Goal: Task Accomplishment & Management: Use online tool/utility

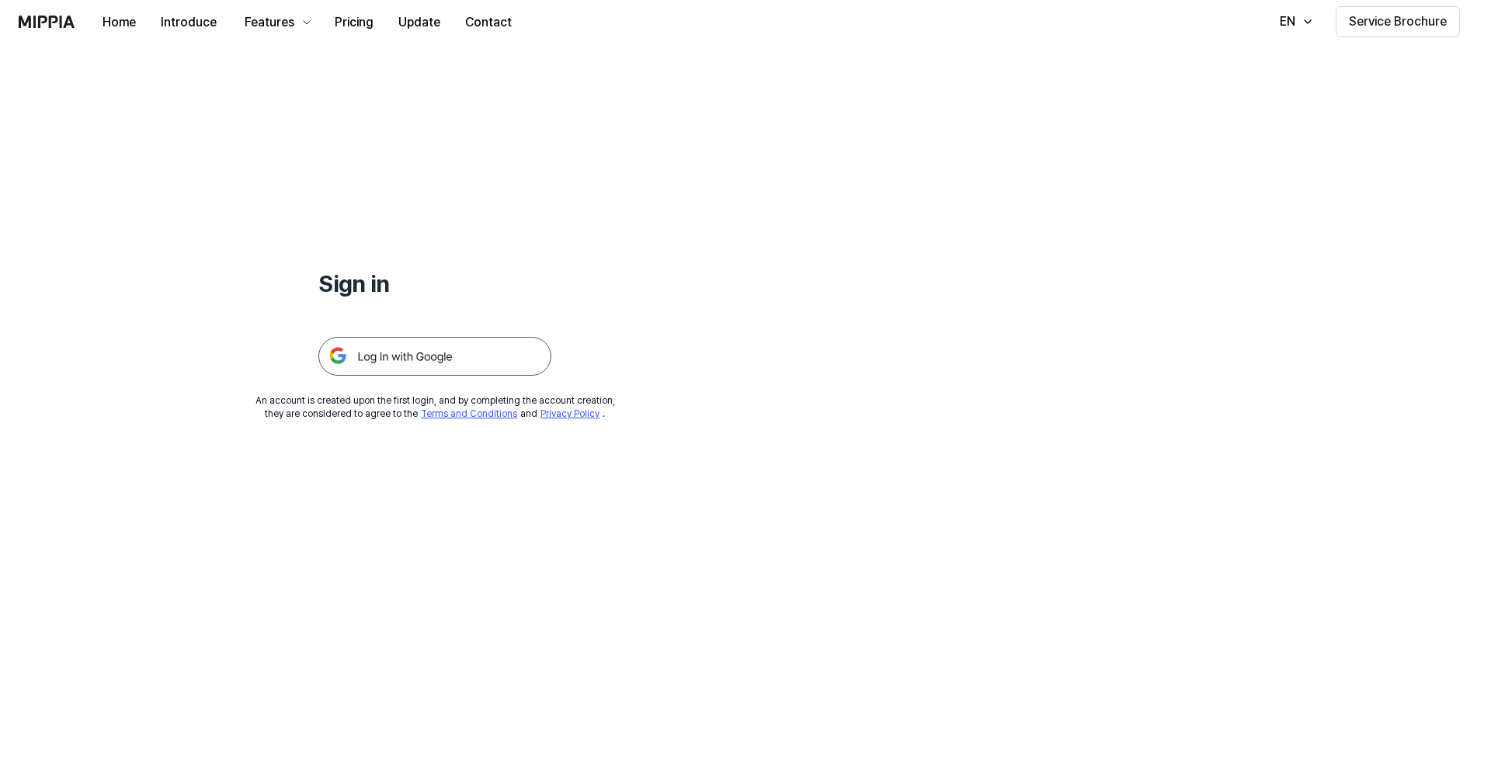
click at [442, 354] on img at bounding box center [434, 356] width 233 height 39
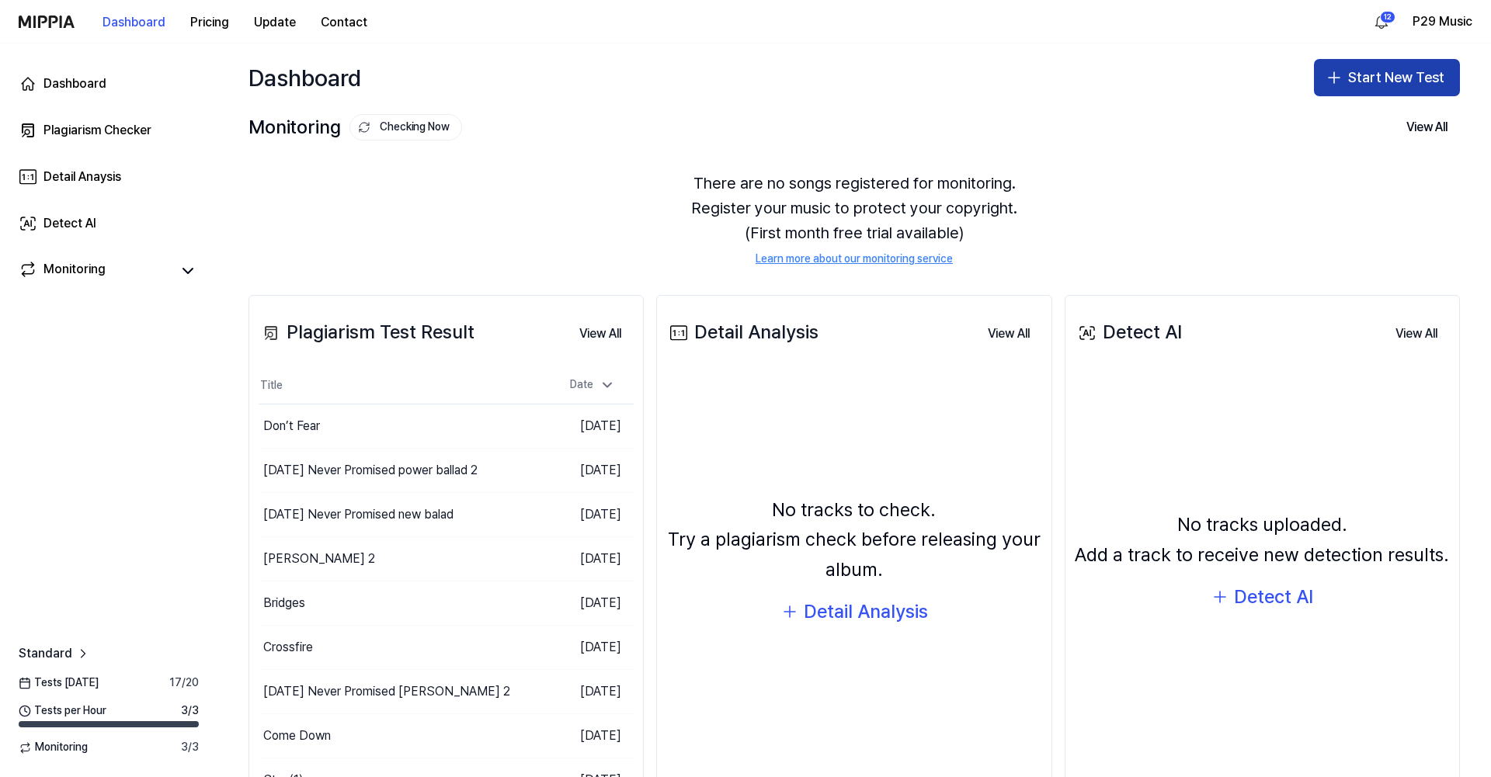
click at [1387, 69] on button "Start New Test" at bounding box center [1387, 77] width 146 height 37
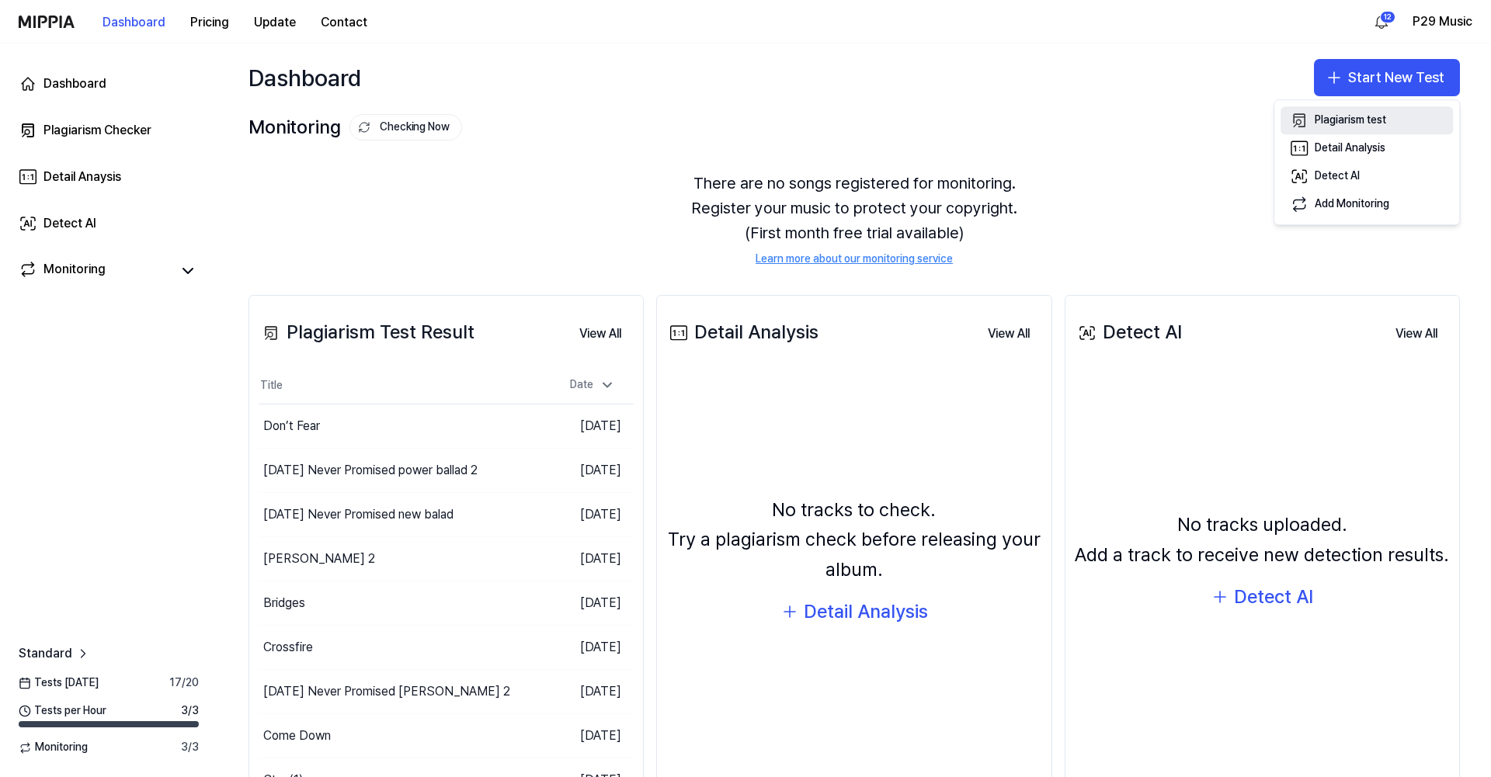
click at [1340, 120] on div "Plagiarism test" at bounding box center [1350, 121] width 71 height 16
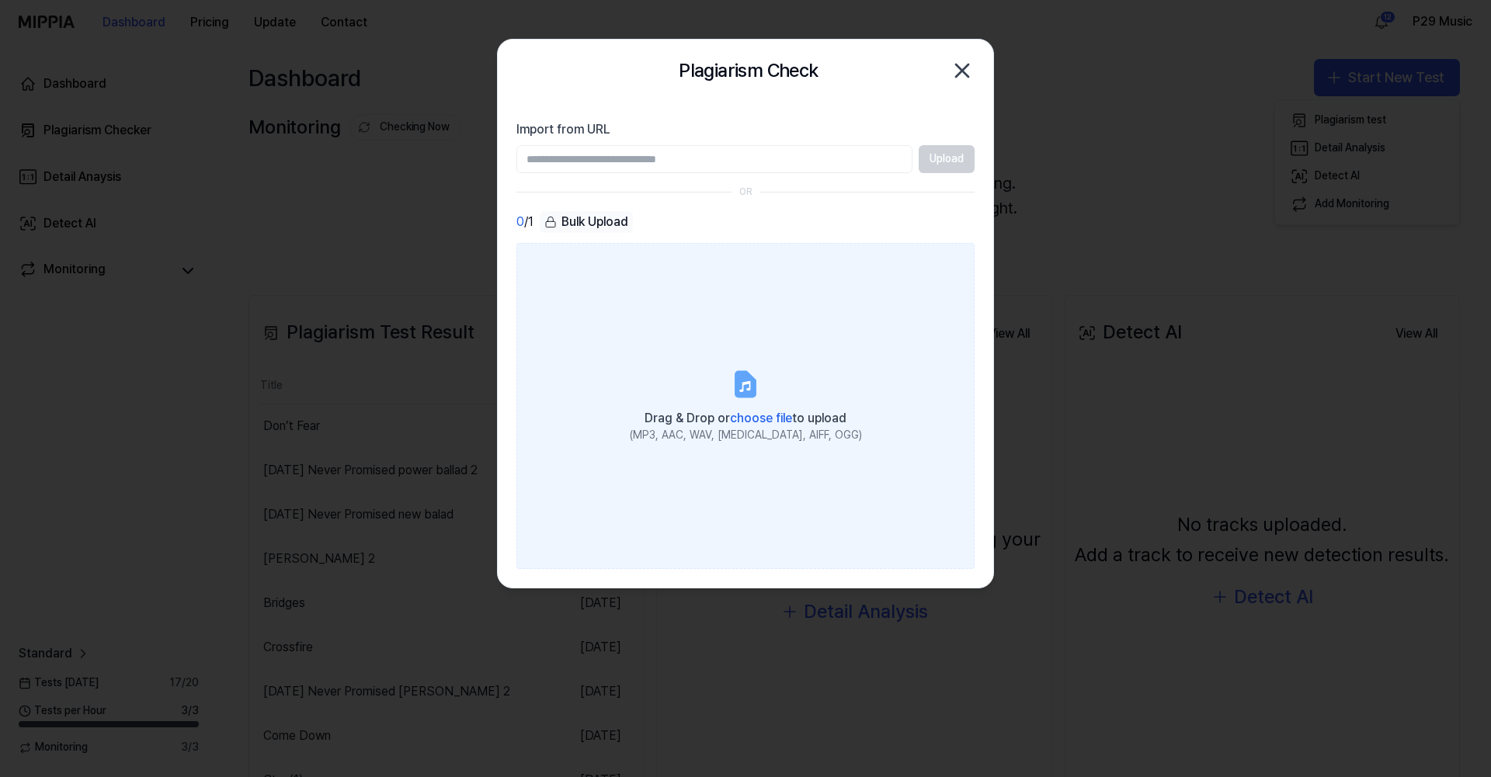
click at [735, 456] on label "Drag & Drop or choose file to upload (MP3, AAC, WAV, FLAC, AIFF, OGG)" at bounding box center [745, 406] width 458 height 326
click at [0, 0] on input "Drag & Drop or choose file to upload (MP3, AAC, WAV, FLAC, AIFF, OGG)" at bounding box center [0, 0] width 0 height 0
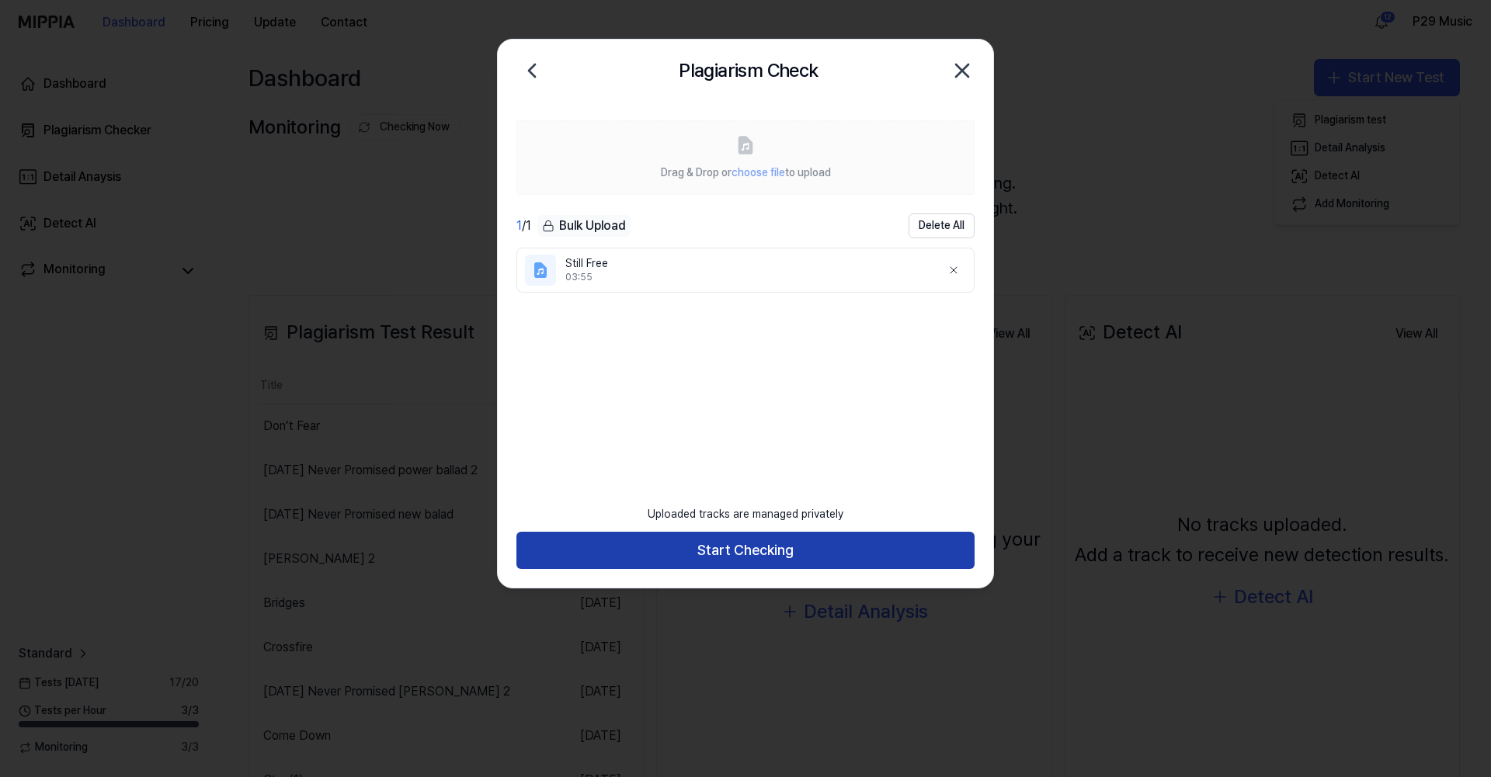
click at [836, 544] on button "Start Checking" at bounding box center [745, 550] width 458 height 37
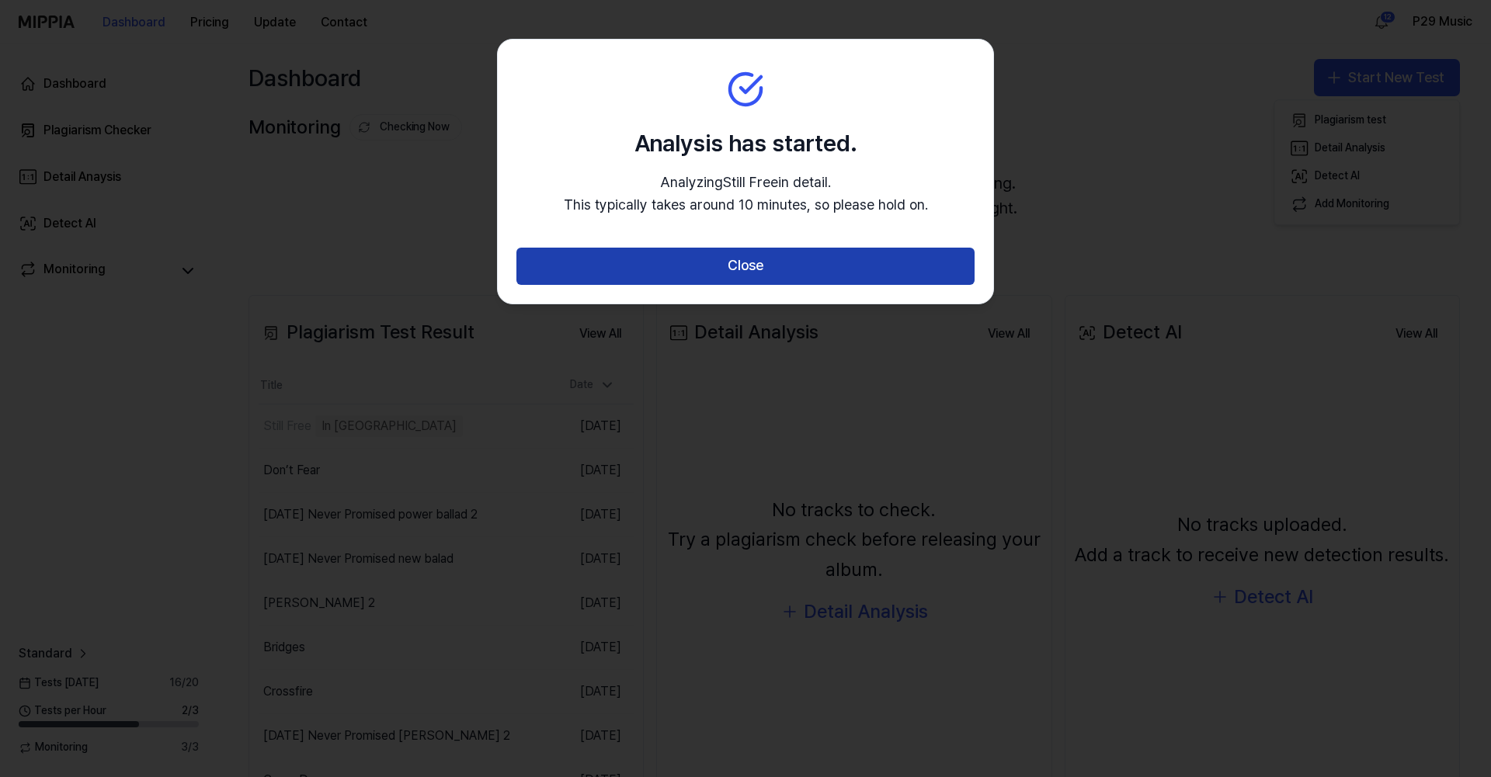
click at [762, 269] on button "Close" at bounding box center [745, 266] width 458 height 37
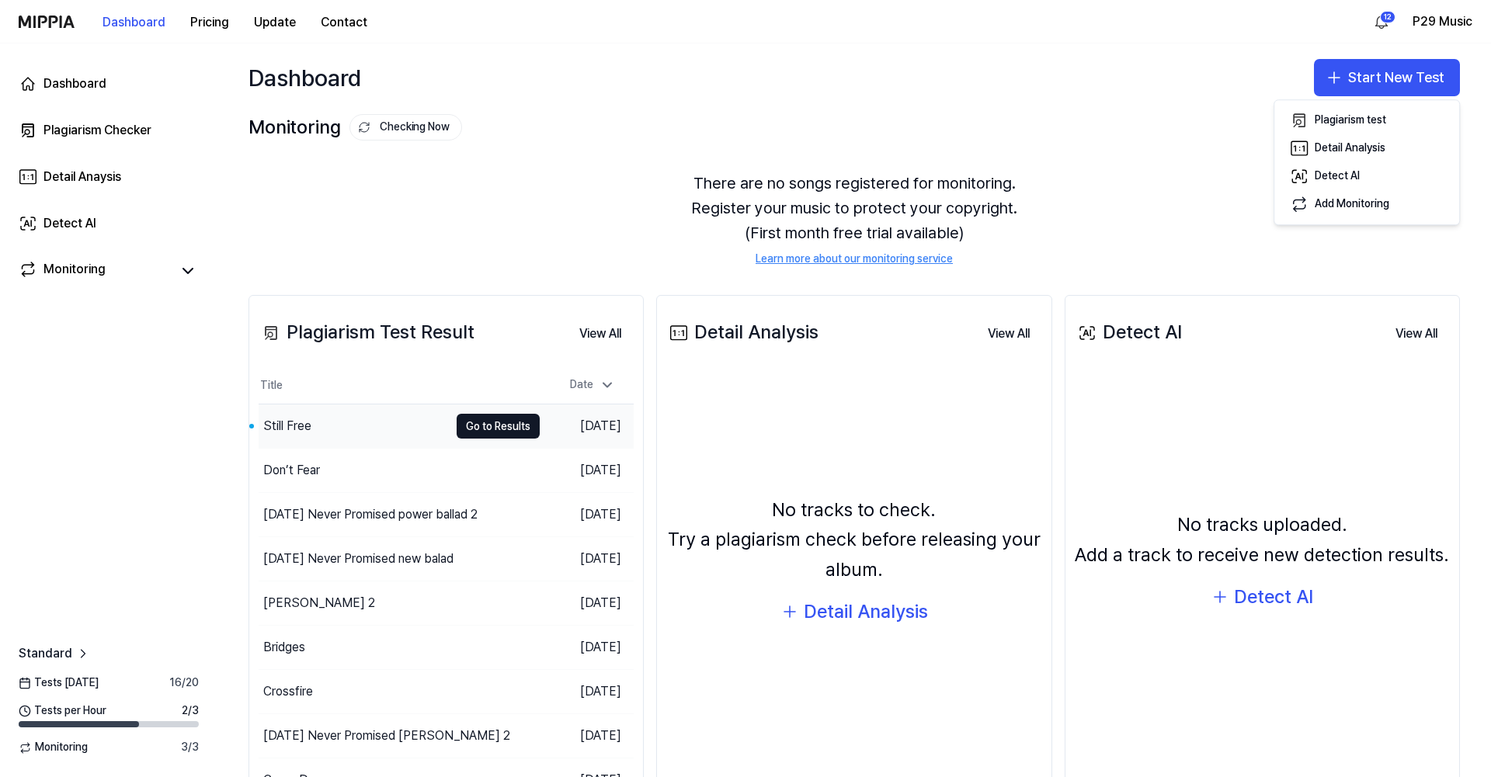
click at [505, 414] on td "Still Free Go to Results" at bounding box center [399, 426] width 281 height 43
click at [509, 429] on button "Go to Results" at bounding box center [498, 426] width 83 height 25
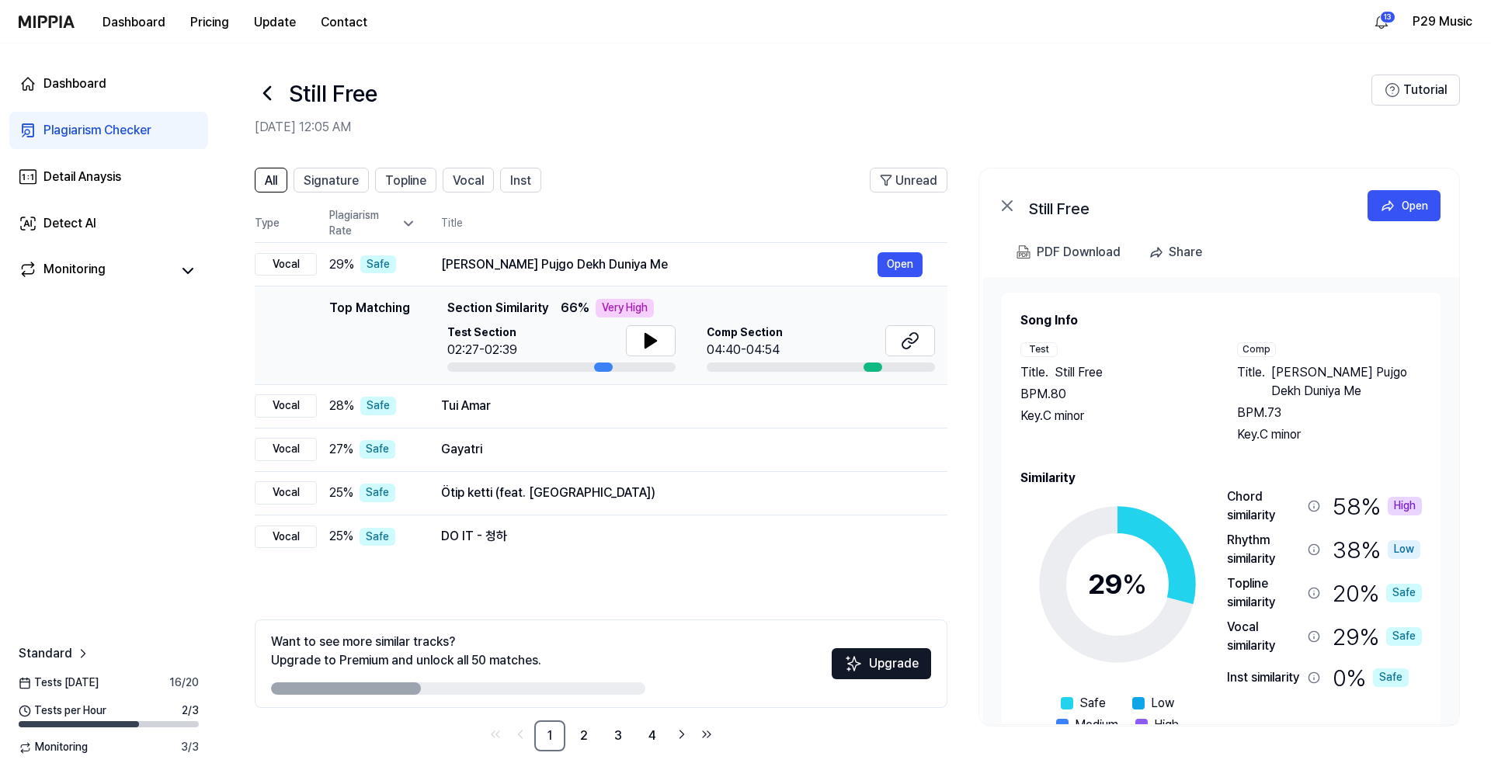
scroll to position [5, 0]
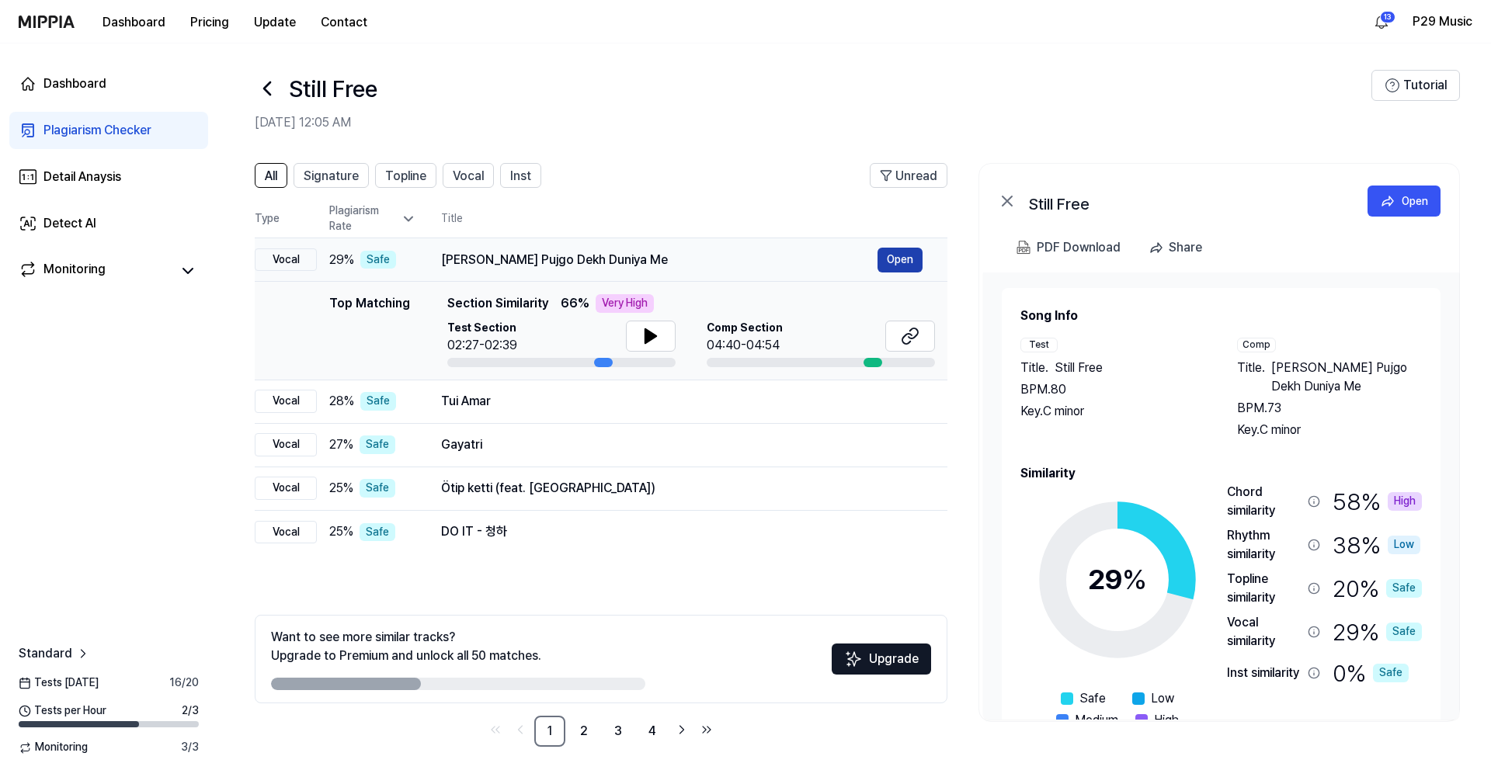
click at [900, 255] on button "Open" at bounding box center [899, 260] width 45 height 25
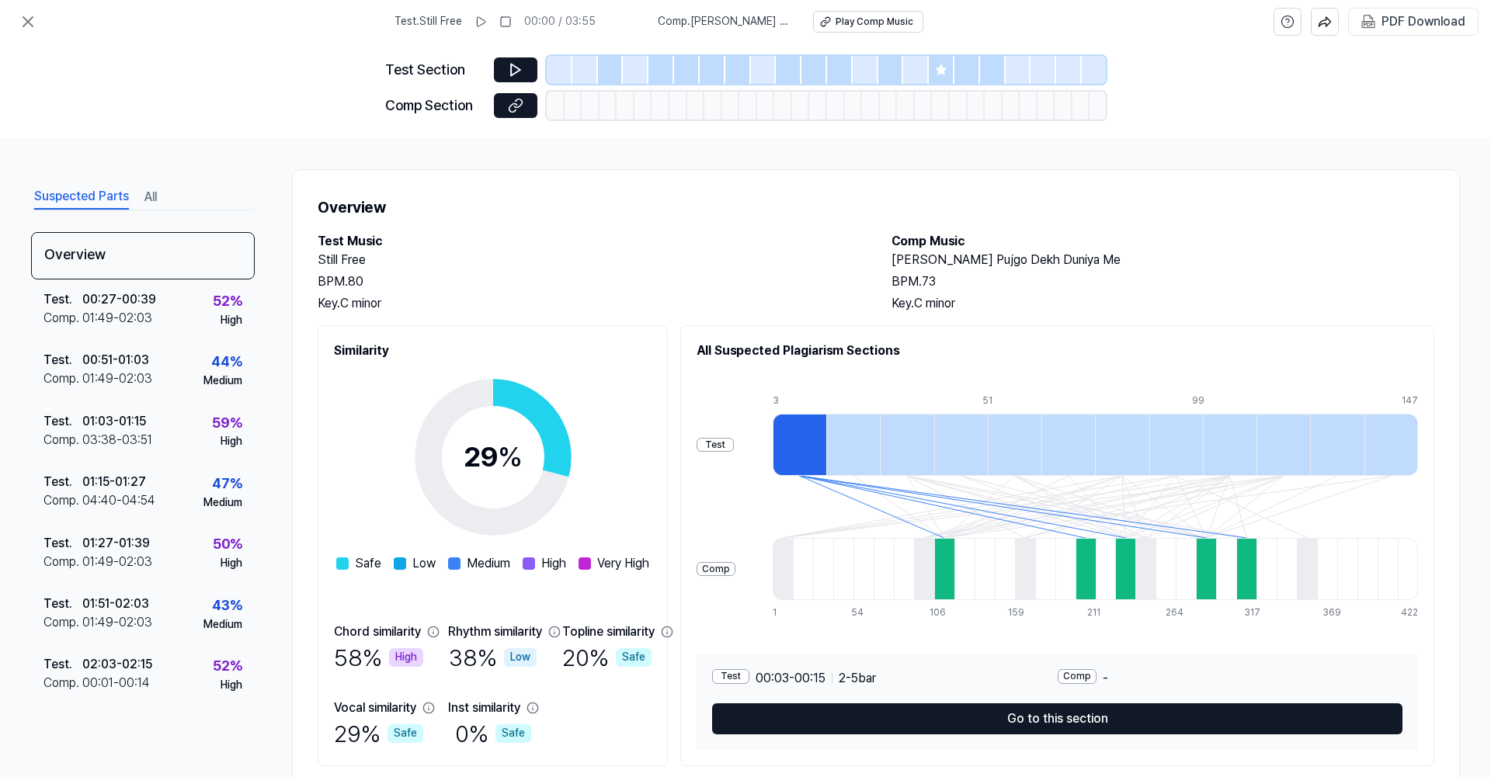
scroll to position [44, 0]
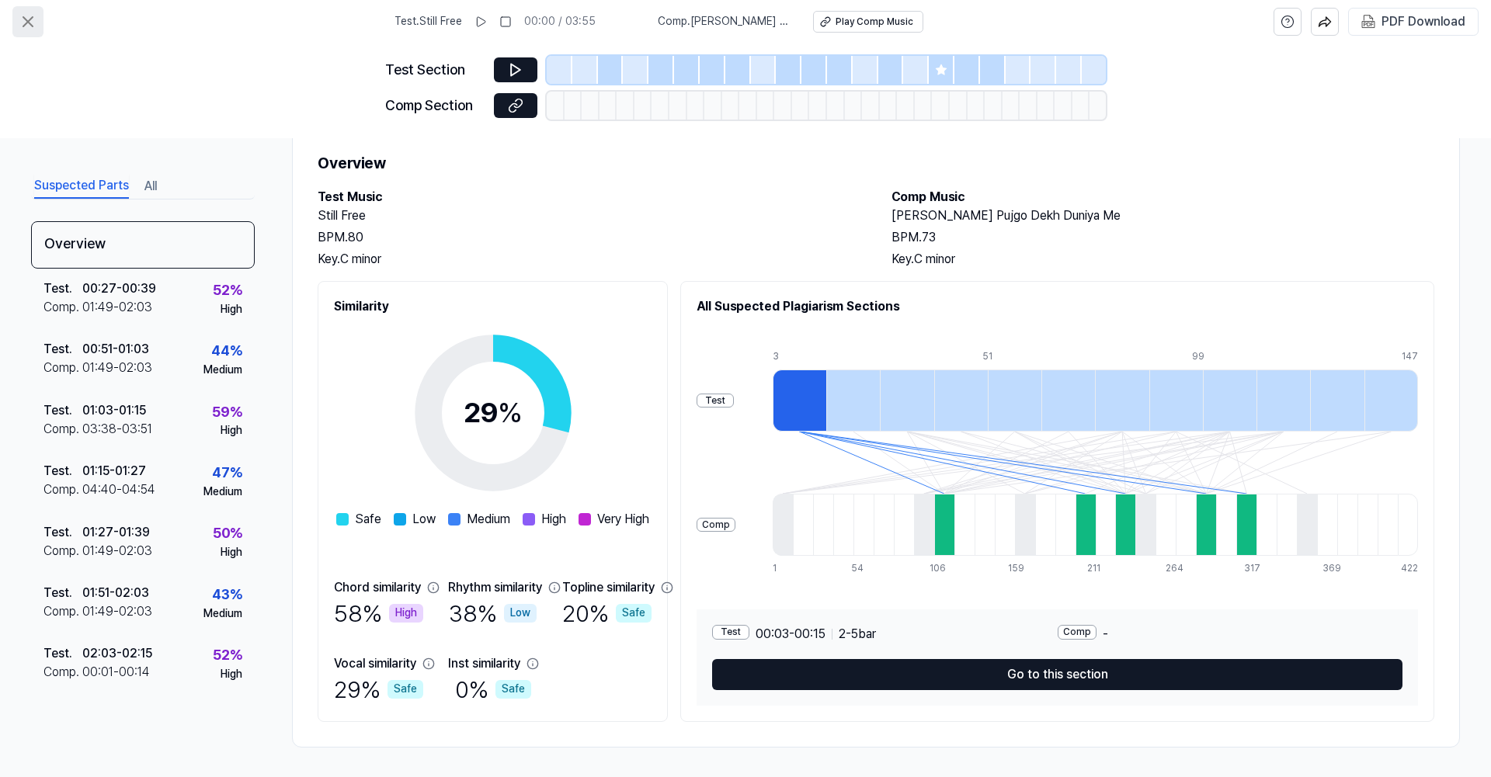
click at [32, 27] on icon at bounding box center [28, 21] width 19 height 19
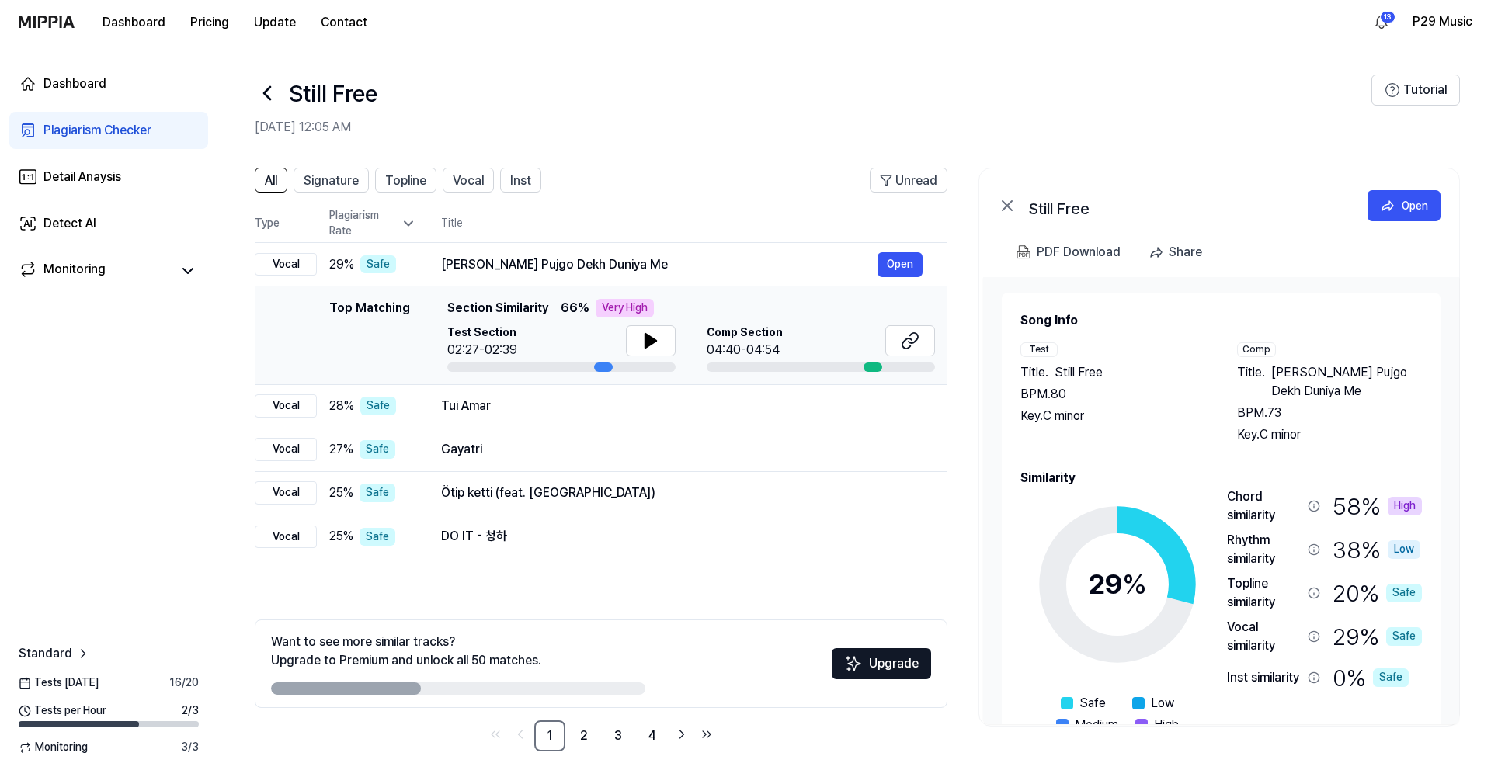
scroll to position [5, 0]
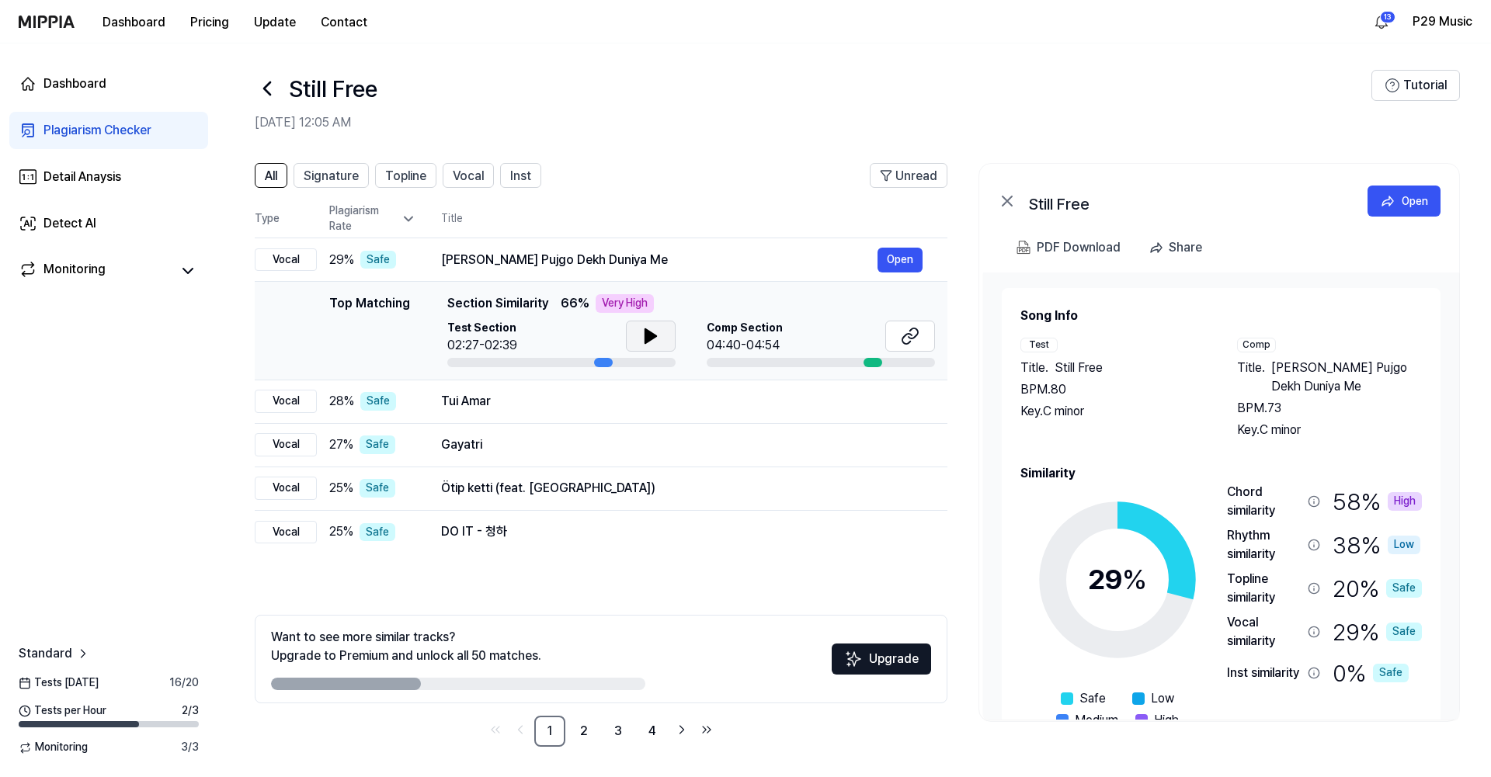
click at [642, 329] on icon at bounding box center [650, 336] width 19 height 19
click at [908, 334] on icon at bounding box center [906, 339] width 9 height 10
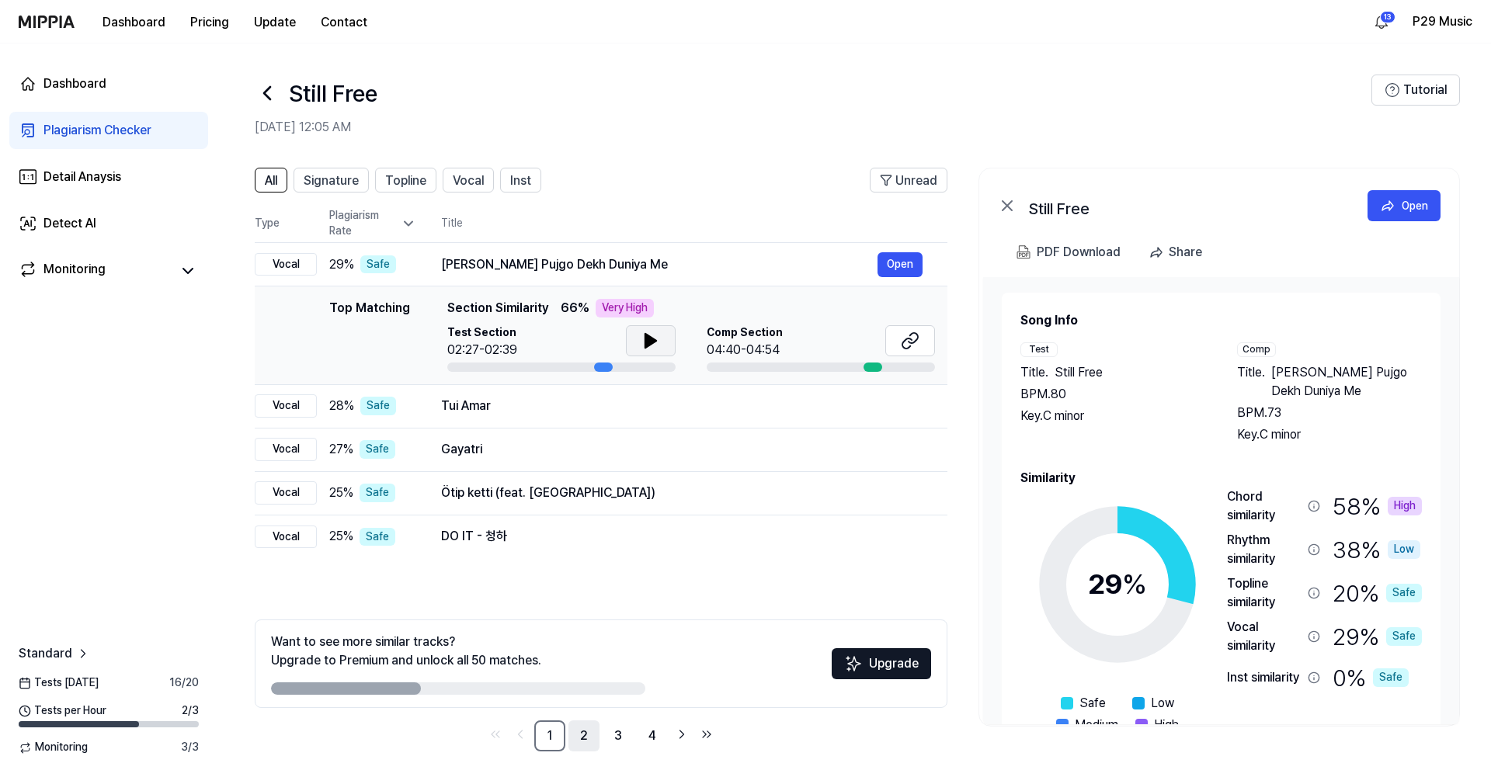
click at [584, 725] on link "2" at bounding box center [583, 736] width 31 height 31
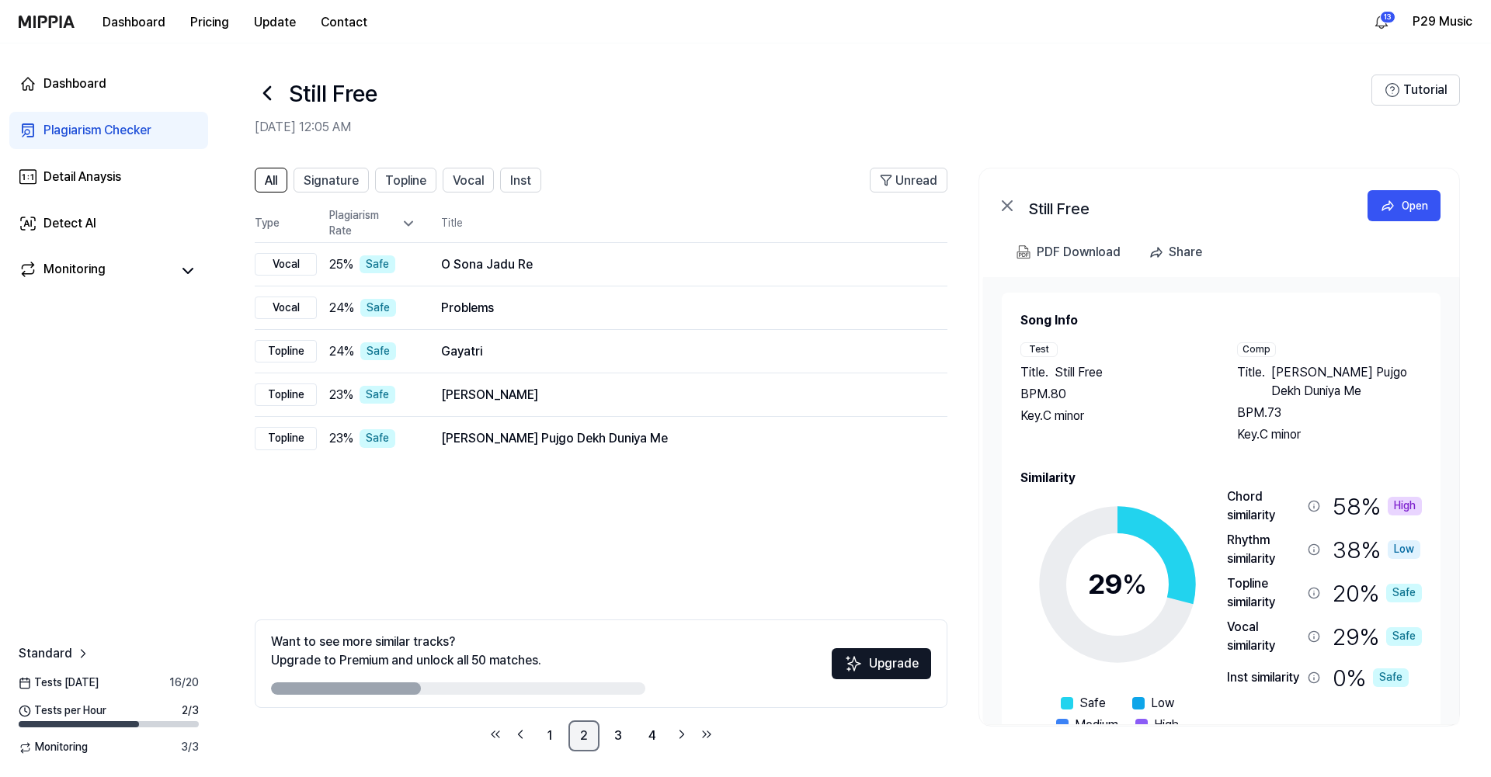
click at [597, 726] on link "2" at bounding box center [583, 736] width 31 height 31
click at [613, 728] on link "3" at bounding box center [618, 736] width 31 height 31
click at [647, 728] on link "4" at bounding box center [652, 736] width 31 height 31
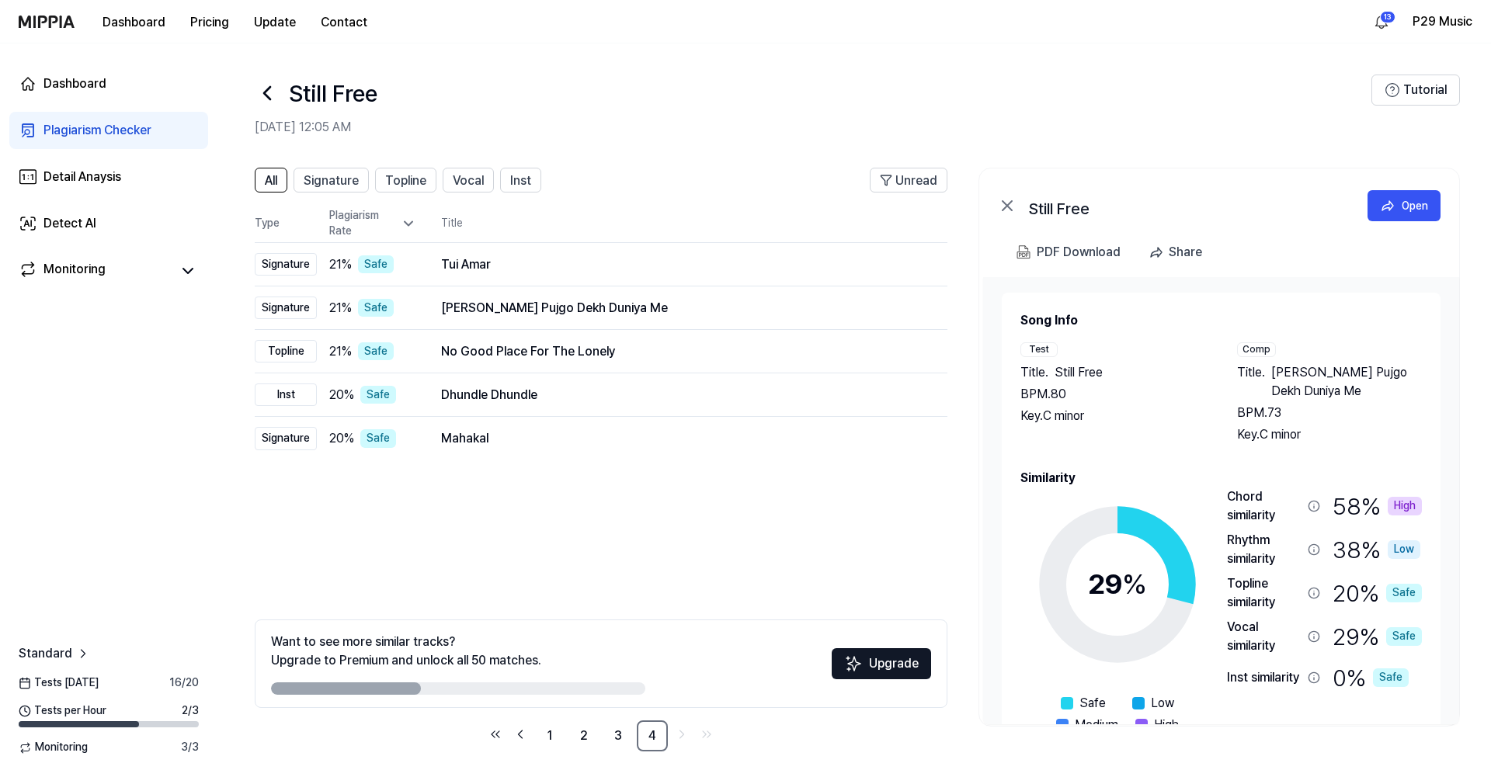
click at [269, 87] on icon at bounding box center [267, 93] width 6 height 12
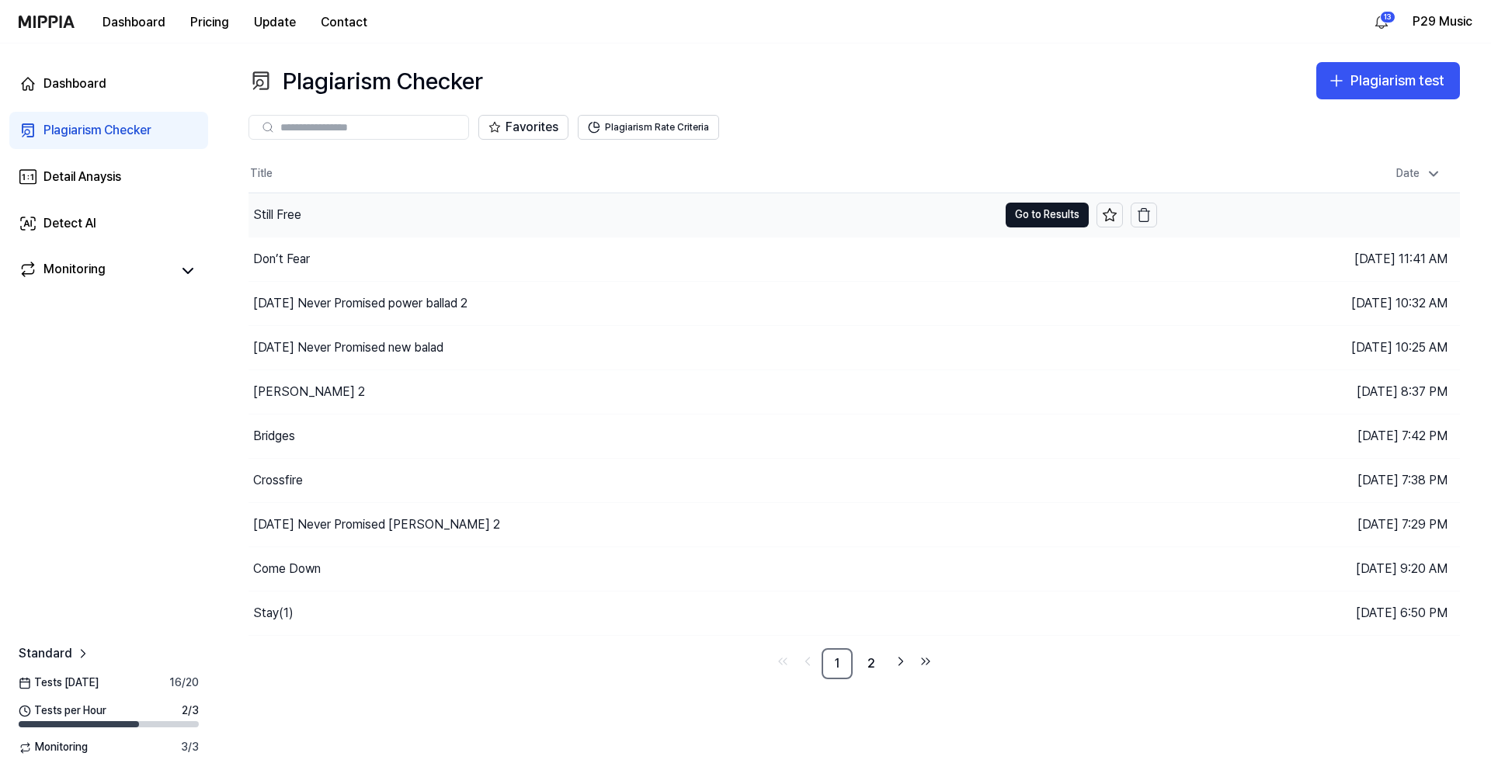
click at [337, 216] on div "Still Free" at bounding box center [622, 214] width 749 height 43
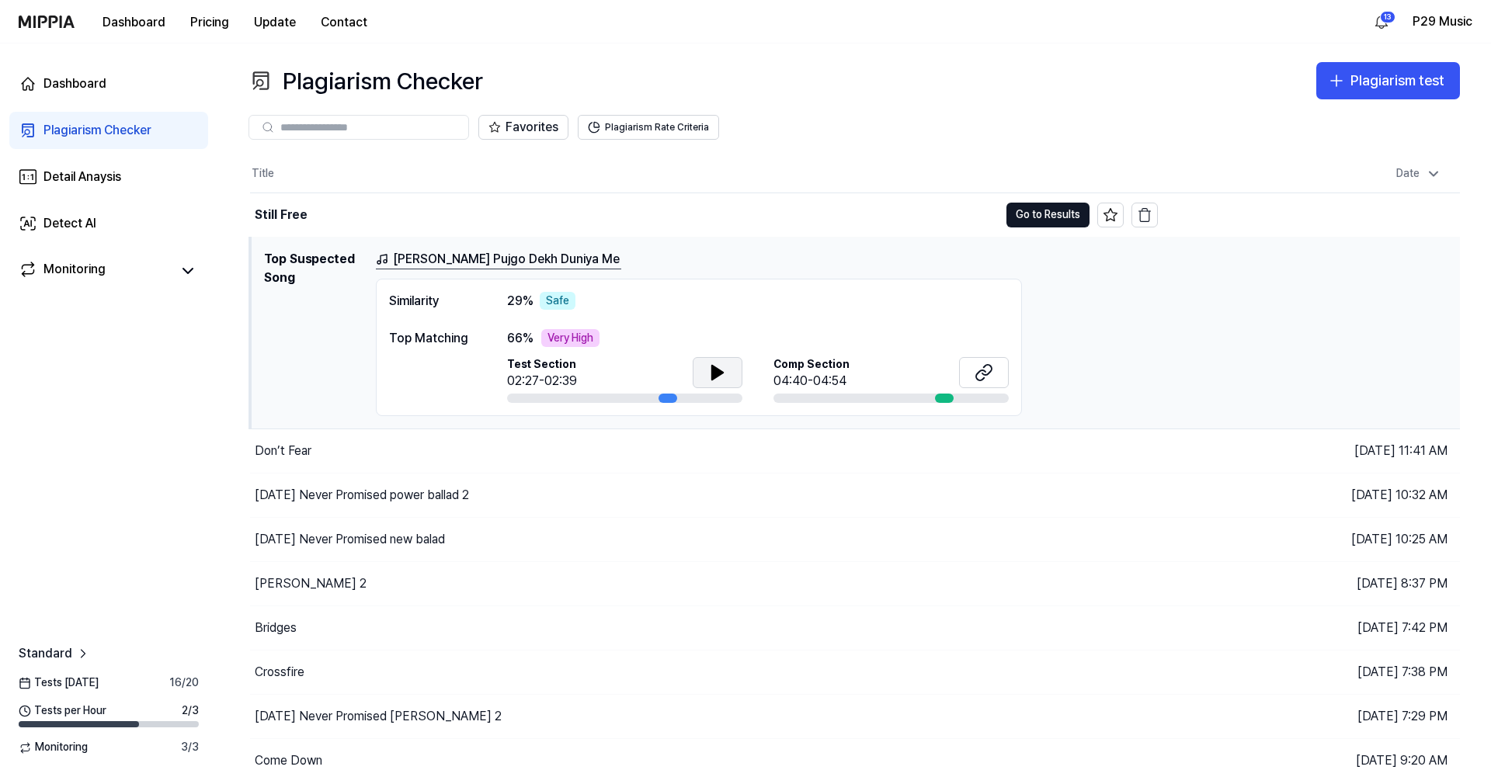
click at [717, 368] on icon at bounding box center [717, 373] width 11 height 14
click at [716, 368] on icon at bounding box center [714, 372] width 3 height 12
click at [1033, 215] on button "Go to Results" at bounding box center [1047, 215] width 83 height 25
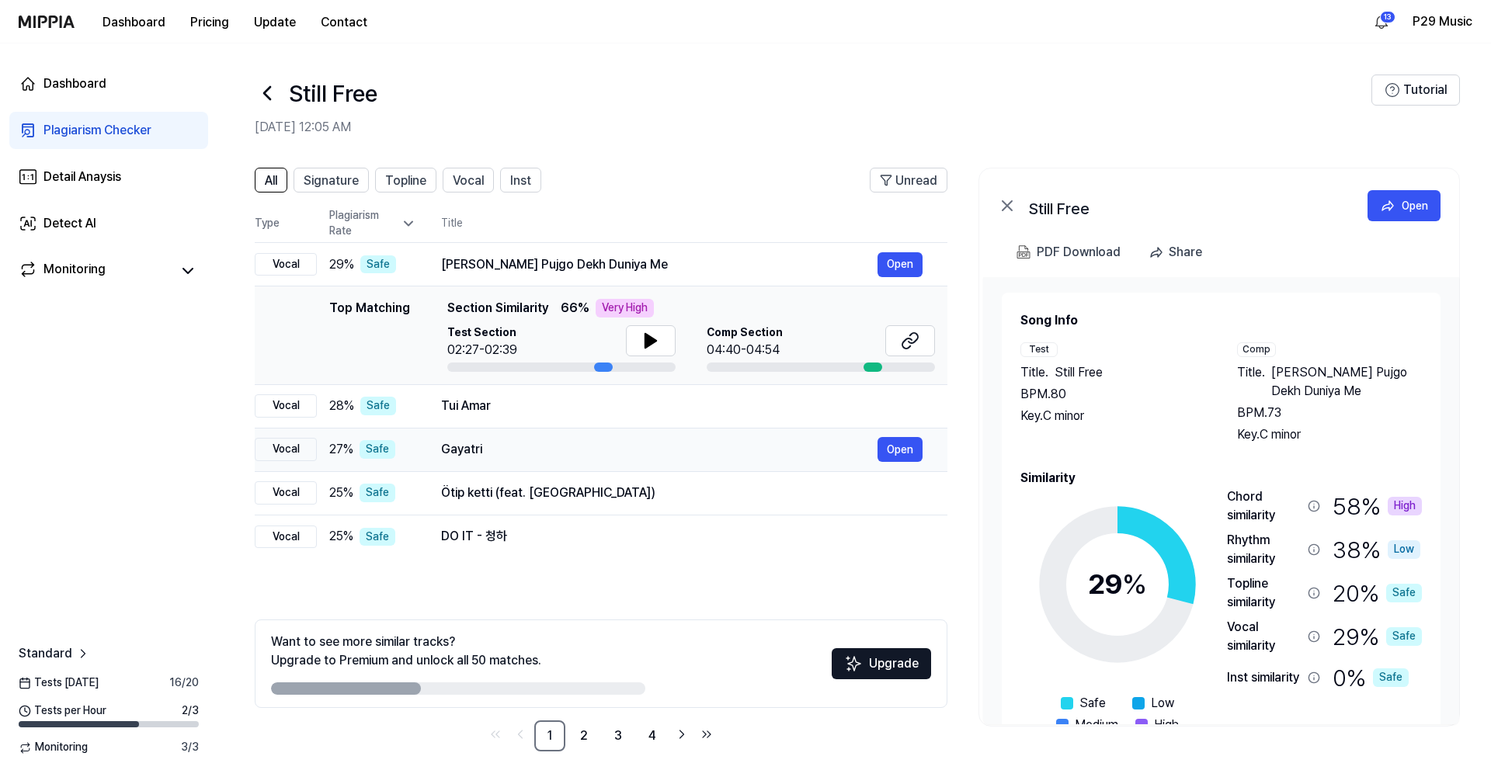
scroll to position [5, 0]
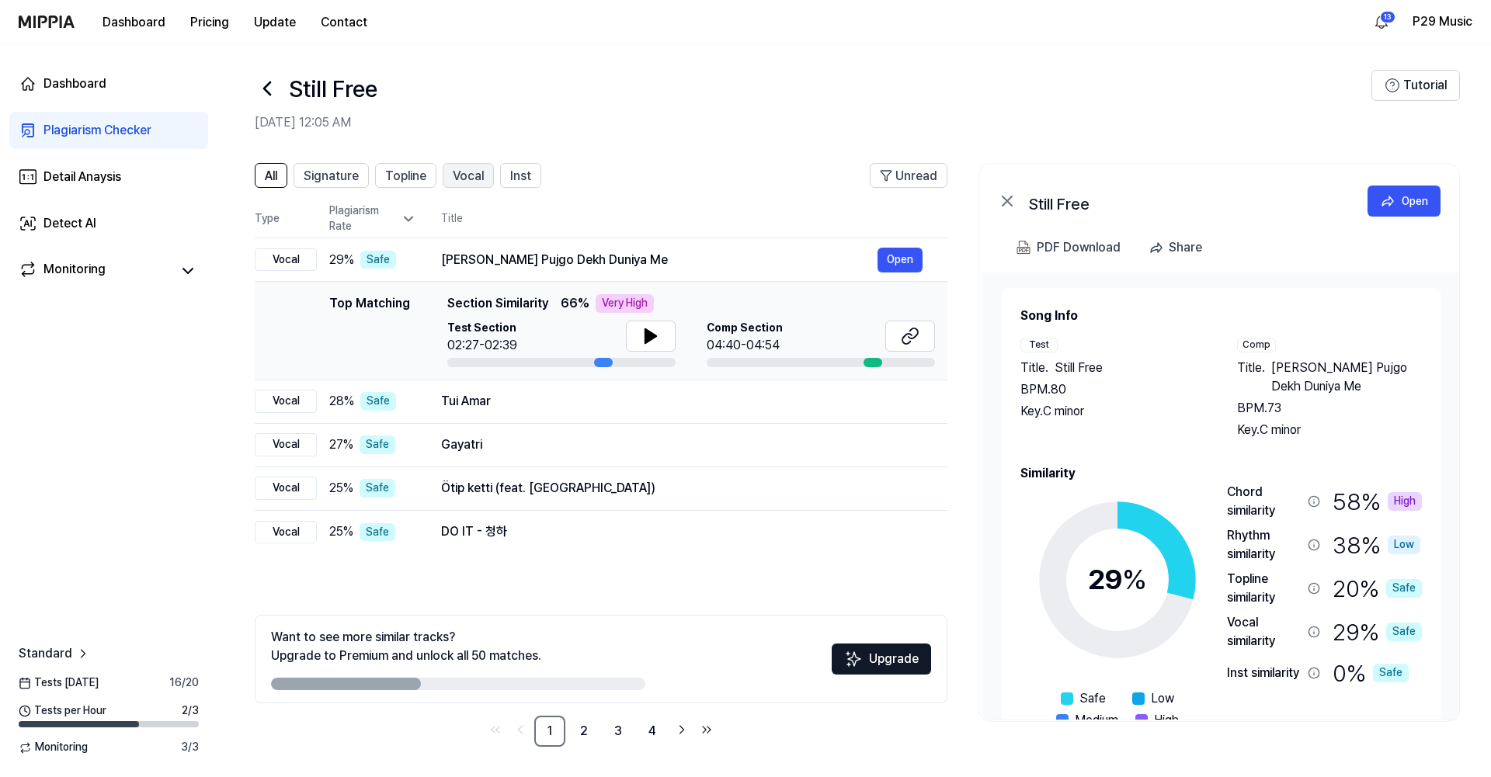
click at [458, 169] on span "Vocal" at bounding box center [468, 176] width 31 height 19
click at [418, 179] on span "Topline" at bounding box center [405, 176] width 41 height 19
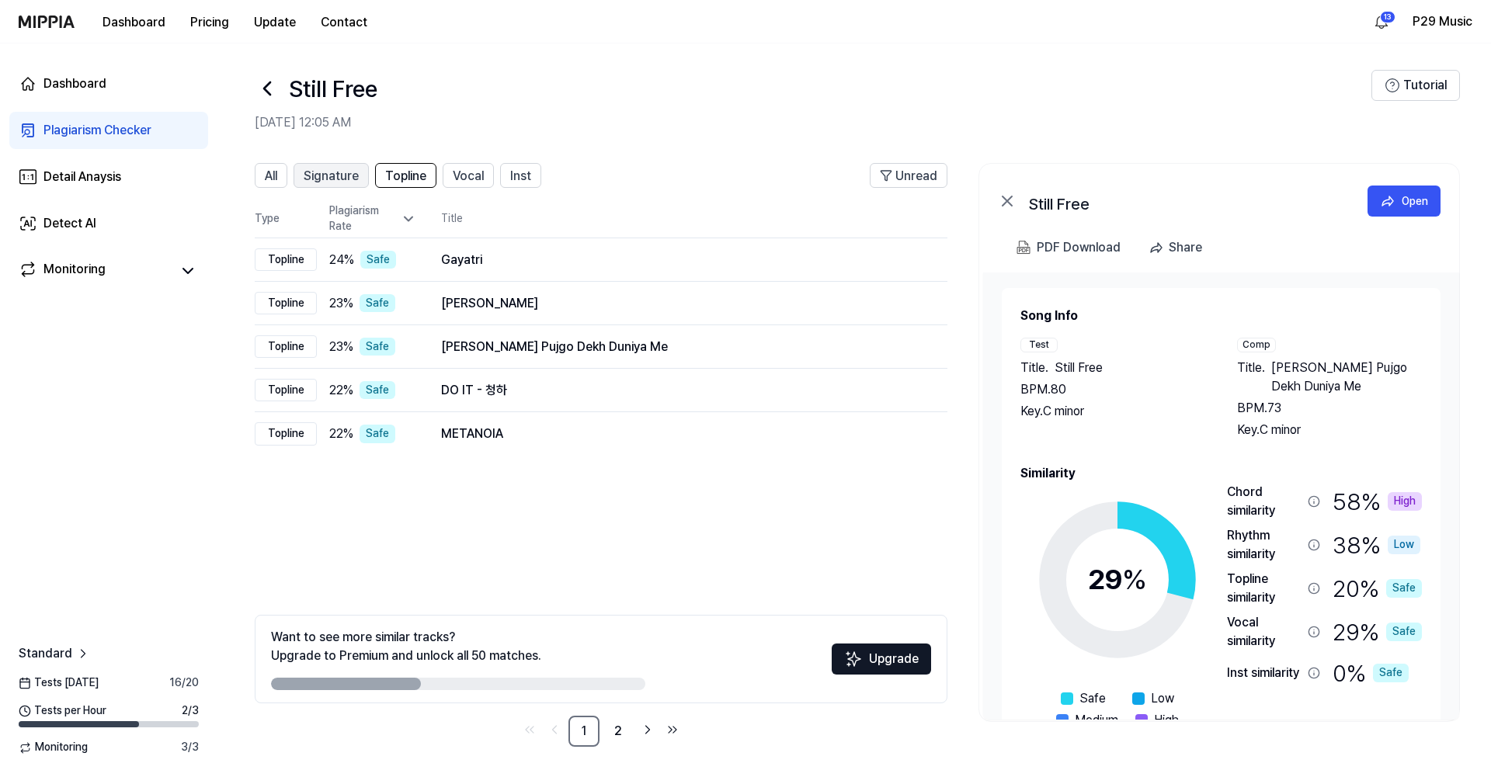
click at [342, 176] on span "Signature" at bounding box center [331, 176] width 55 height 19
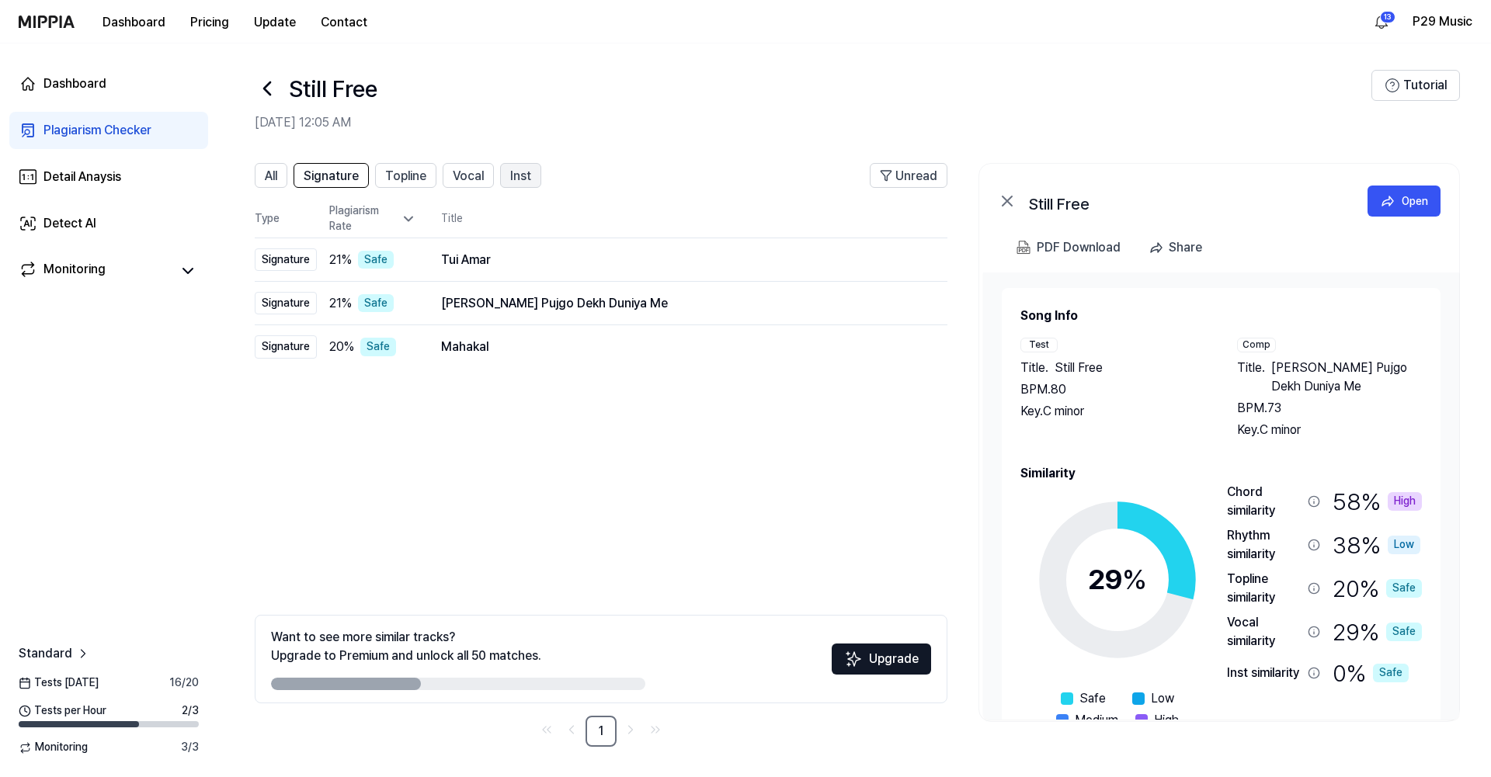
click at [519, 175] on span "Inst" at bounding box center [520, 176] width 21 height 19
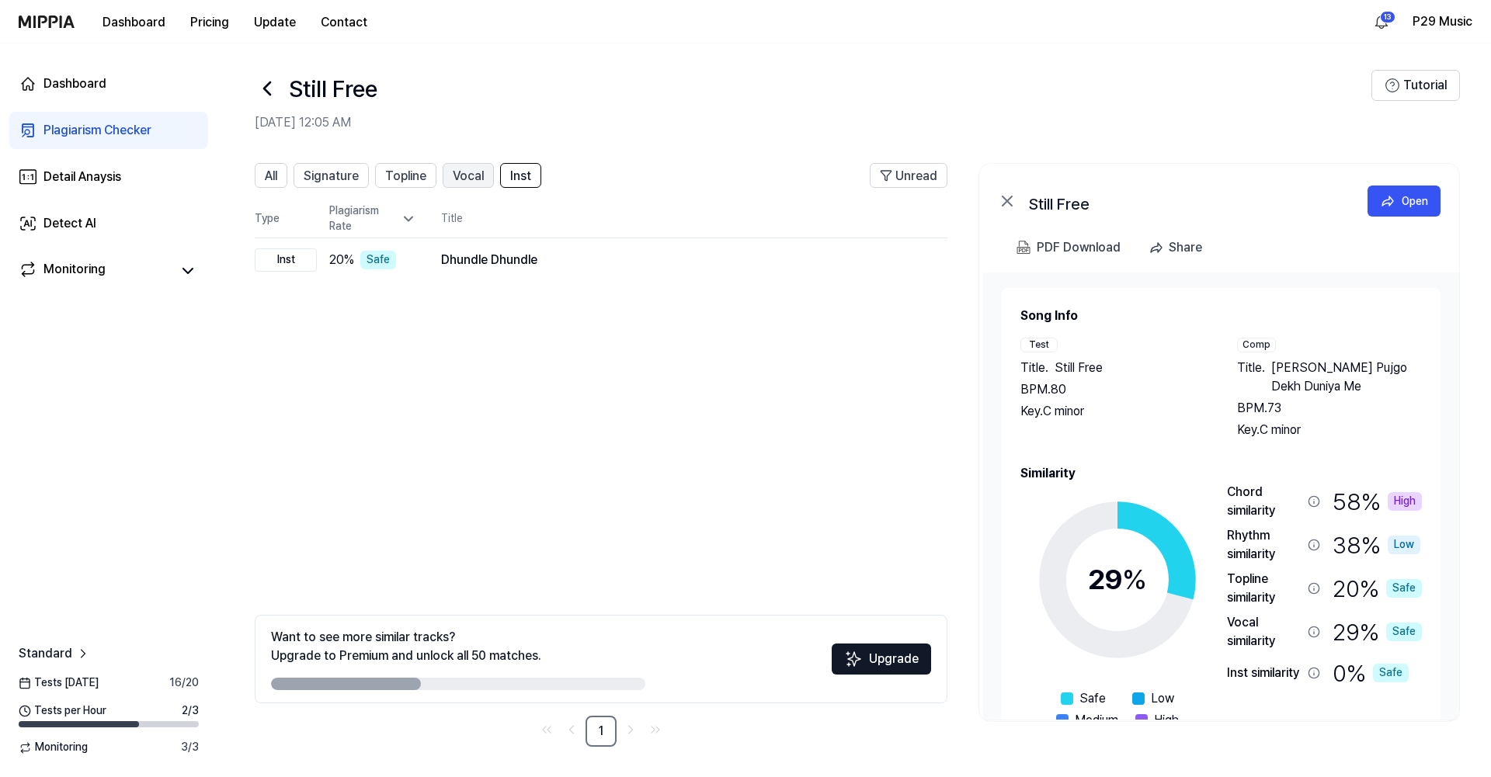
click at [454, 182] on span "Vocal" at bounding box center [468, 176] width 31 height 19
